Goal: Information Seeking & Learning: Understand process/instructions

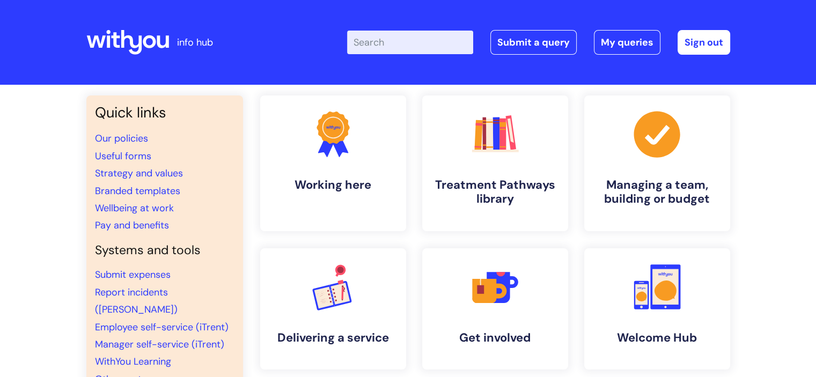
click at [407, 40] on input "Enter your search term here..." at bounding box center [410, 43] width 126 height 24
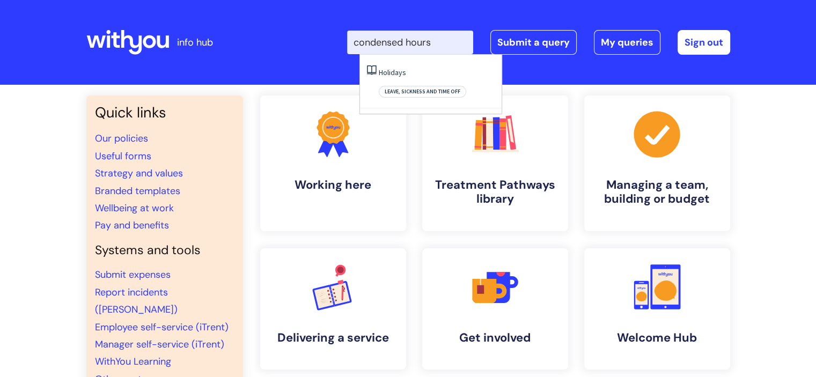
type input "condensed hours"
click button "Search" at bounding box center [0, 0] width 0 height 0
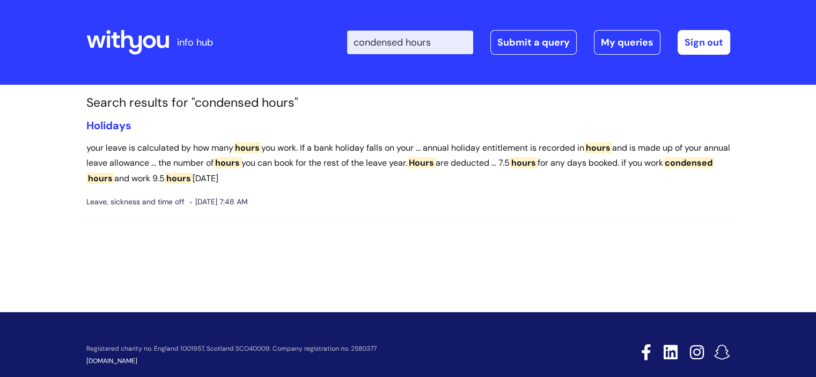
click at [444, 40] on input "condensed hours" at bounding box center [410, 43] width 126 height 24
type input "working hours"
click button "Search" at bounding box center [0, 0] width 0 height 0
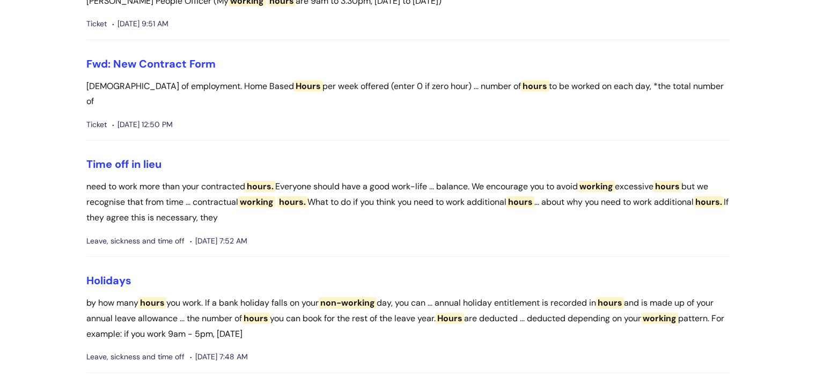
scroll to position [150, 0]
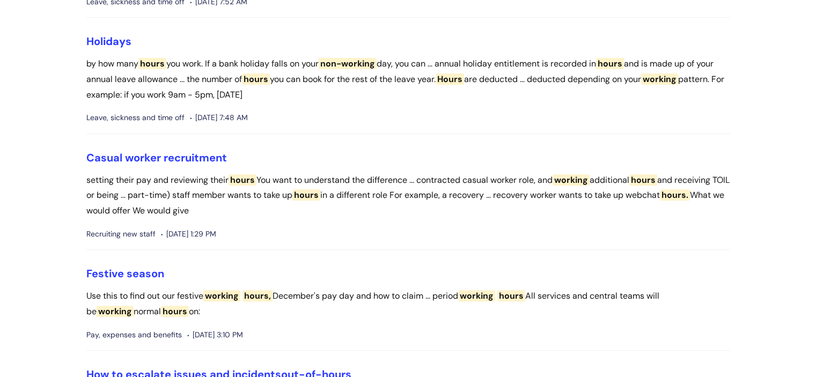
scroll to position [408, 0]
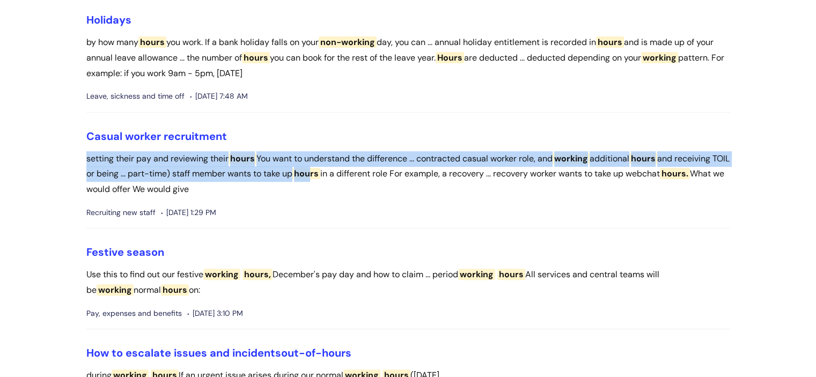
drag, startPoint x: 328, startPoint y: 126, endPoint x: 335, endPoint y: 166, distance: 40.3
click at [335, 166] on li "Casual worker recruitment setting their pay and reviewing their hours You want …" at bounding box center [408, 179] width 644 height 99
click at [273, 152] on p "setting their pay and reviewing their hours You want to understand the differen…" at bounding box center [408, 174] width 644 height 46
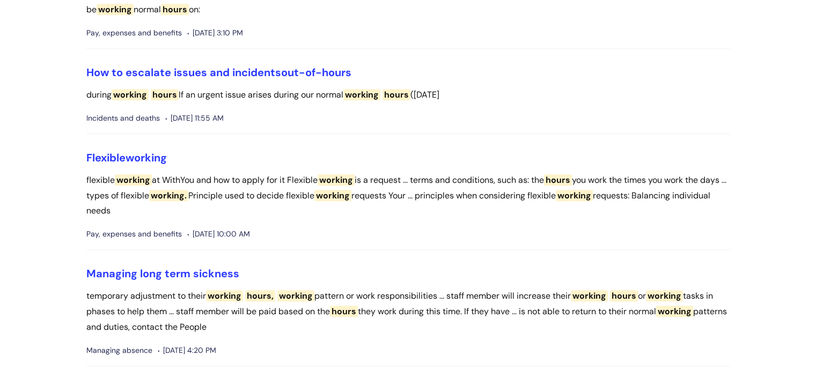
scroll to position [708, 0]
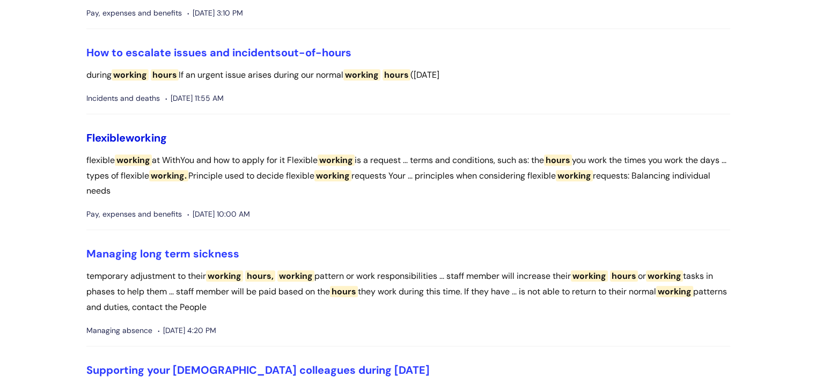
click at [119, 131] on link "Flexible working" at bounding box center [126, 138] width 80 height 14
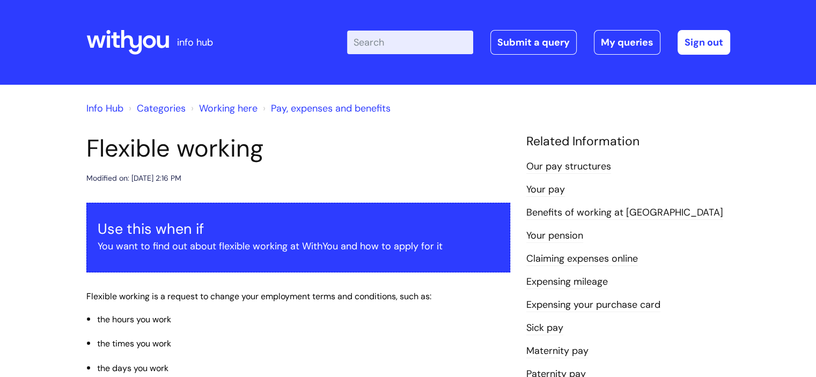
click at [239, 169] on header "Flexible working Modified on: Mon, 30 Jun, 2025 at 2:16 PM" at bounding box center [298, 159] width 424 height 51
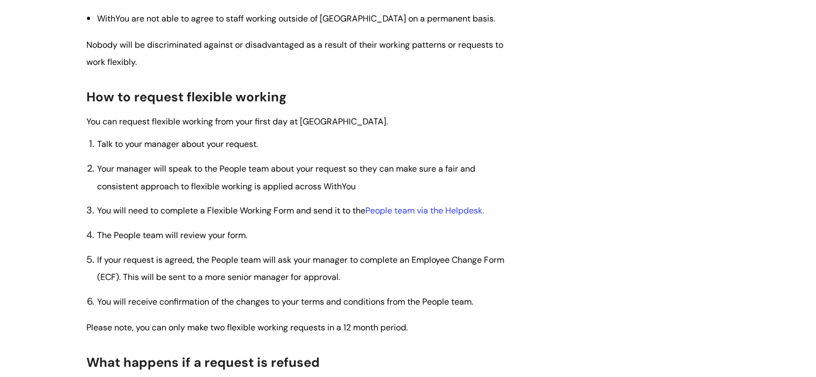
scroll to position [601, 0]
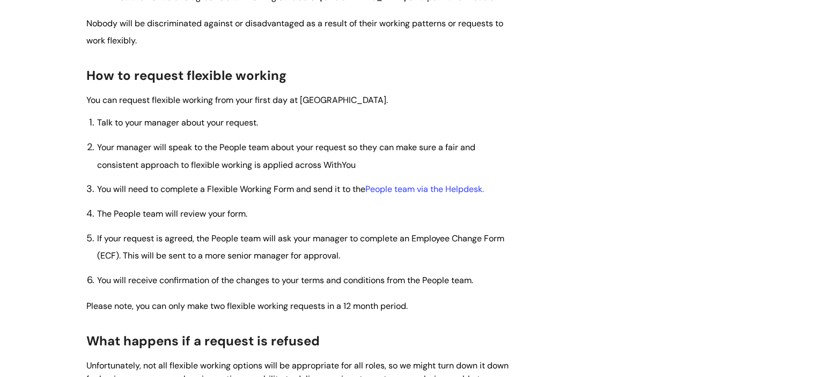
click at [310, 216] on li "The People team will review your form." at bounding box center [303, 213] width 413 height 17
click at [394, 190] on link "People team via the Helpdesk." at bounding box center [424, 188] width 119 height 11
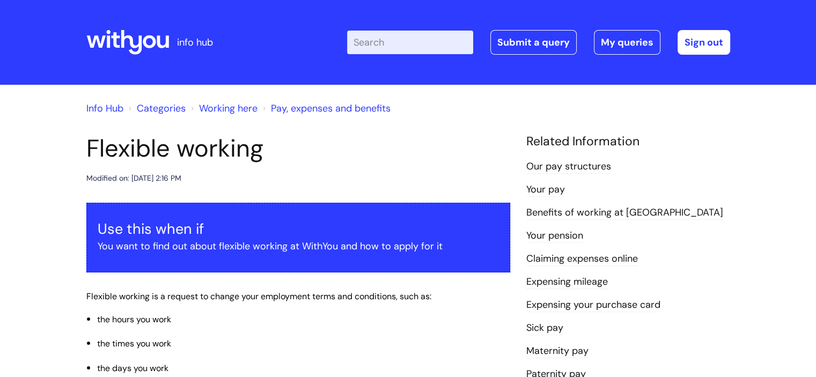
click at [383, 39] on input "Enter your search term here..." at bounding box center [410, 43] width 126 height 24
type input "return"
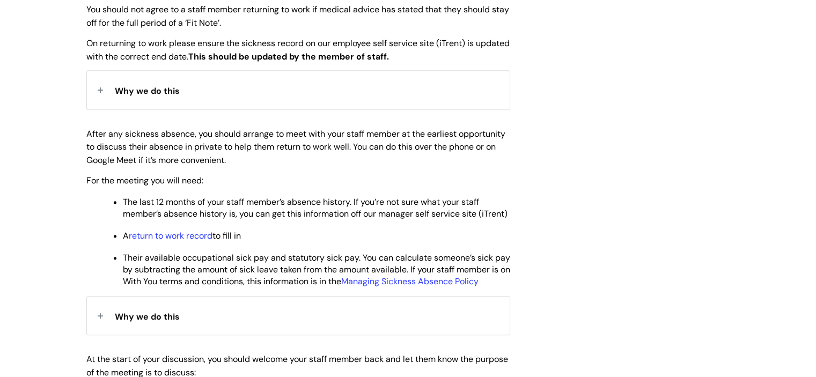
scroll to position [451, 0]
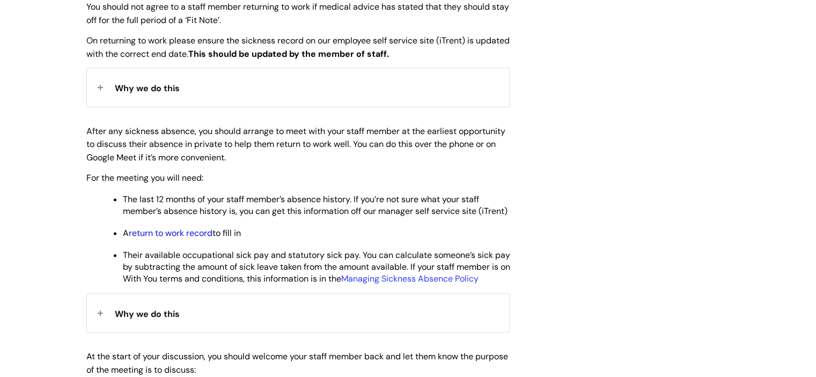
click at [173, 239] on link "return to work record" at bounding box center [171, 232] width 84 height 11
